Goal: Find contact information: Find contact information

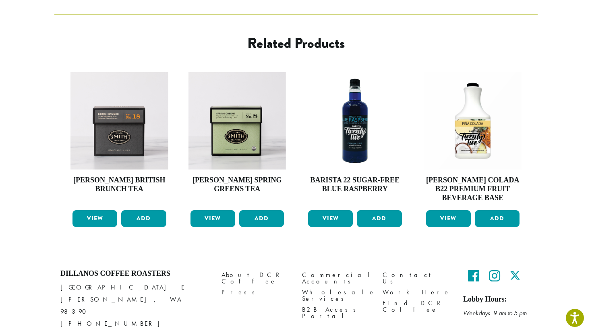
scroll to position [312, 0]
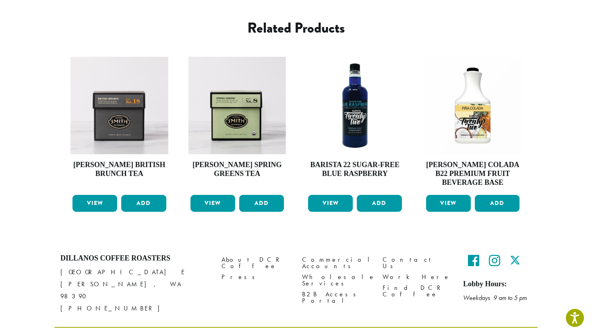
click at [149, 289] on p "1620 45th Street E Sumner, WA 98390 (253) 826-1807" at bounding box center [134, 290] width 149 height 48
click at [323, 271] on link "Wholesale Services" at bounding box center [336, 279] width 68 height 17
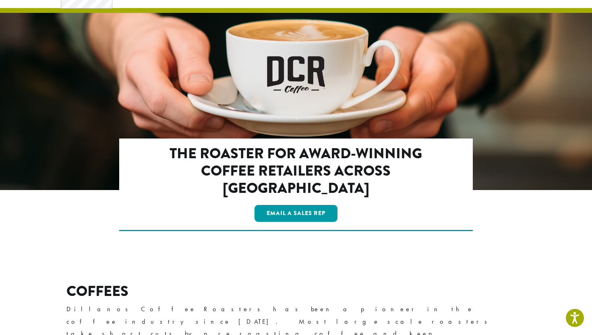
scroll to position [39, 0]
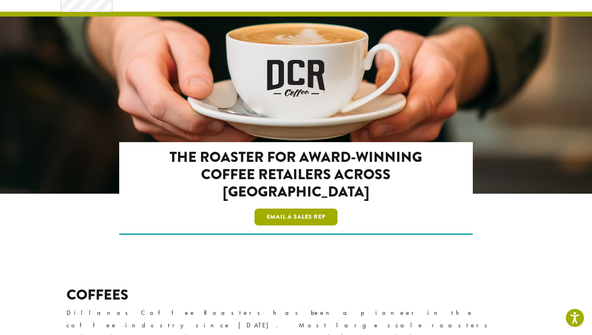
click at [281, 209] on link "Email a Sales Rep" at bounding box center [295, 217] width 83 height 17
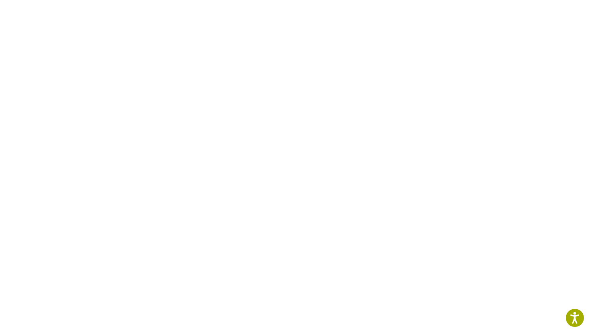
scroll to position [307, 0]
